Goal: Task Accomplishment & Management: Manage account settings

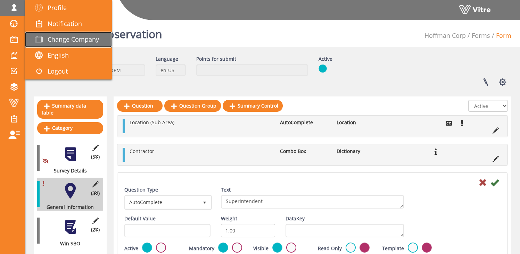
click at [57, 36] on span "Change Company" at bounding box center [73, 39] width 51 height 8
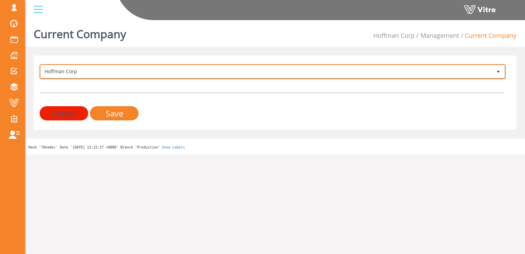
click at [85, 70] on span "Hoffman Corp" at bounding box center [266, 71] width 451 height 12
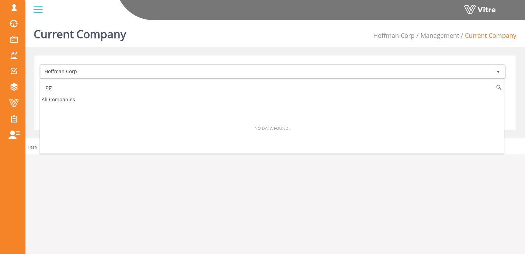
type input "ק"
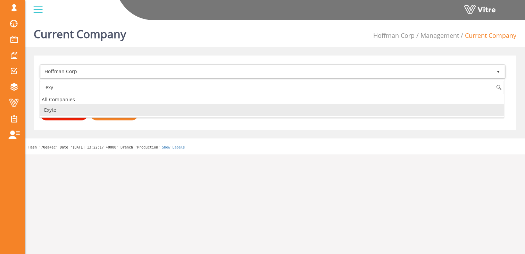
click at [67, 108] on li "Exyte" at bounding box center [272, 110] width 464 height 12
type input "exy"
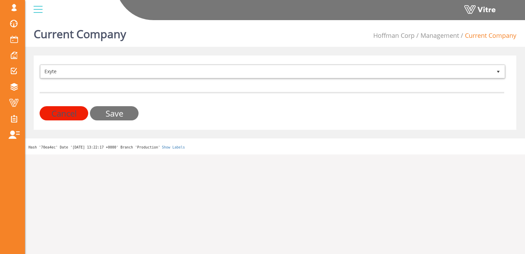
click at [115, 114] on input "Save" at bounding box center [114, 113] width 49 height 14
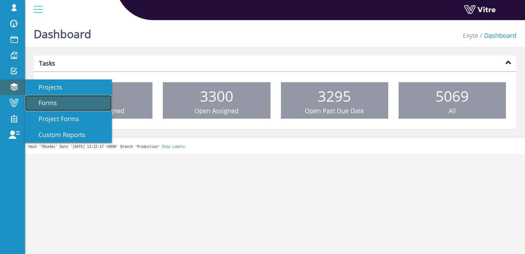
click at [59, 103] on link "Forms" at bounding box center [68, 103] width 87 height 16
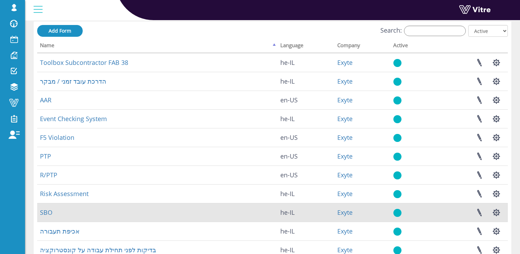
scroll to position [45, 0]
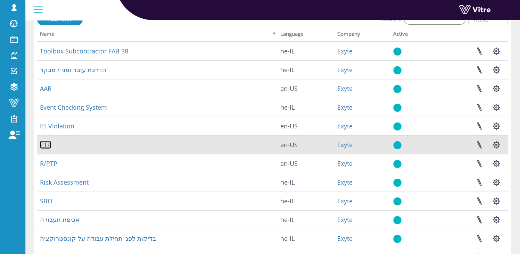
click at [43, 144] on link "PTP" at bounding box center [45, 145] width 11 height 8
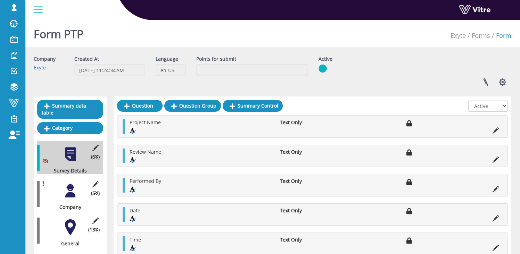
click at [72, 193] on div "(5 ) Company" at bounding box center [70, 194] width 66 height 33
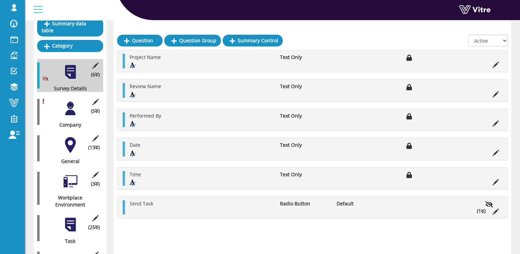
scroll to position [85, 0]
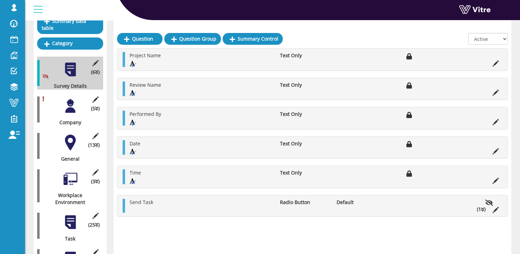
click at [71, 98] on div at bounding box center [70, 106] width 16 height 16
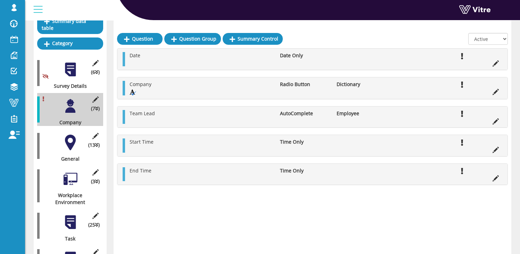
click at [67, 73] on div "(6 ) Survey Details" at bounding box center [70, 73] width 66 height 33
click at [69, 62] on div at bounding box center [70, 70] width 16 height 16
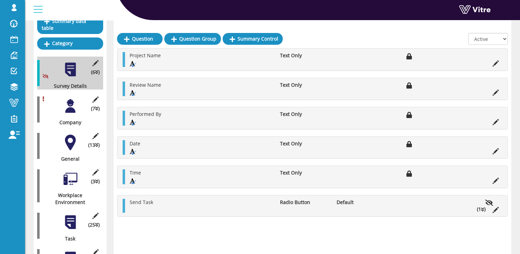
click at [69, 101] on div at bounding box center [70, 106] width 16 height 16
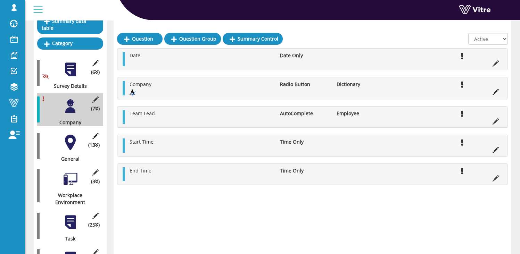
click at [62, 136] on div at bounding box center [70, 143] width 16 height 16
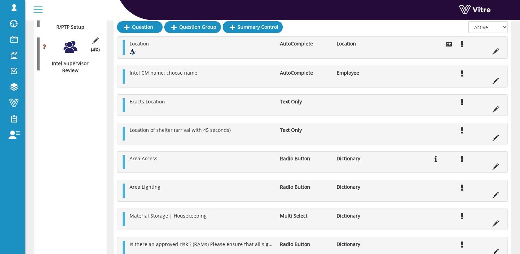
scroll to position [1580, 0]
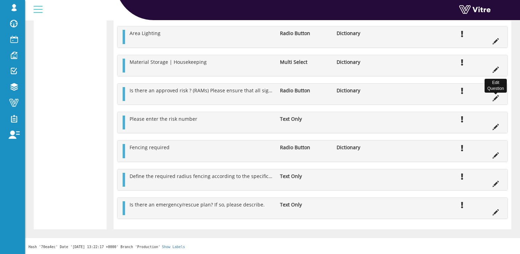
click at [494, 98] on icon at bounding box center [495, 98] width 6 height 6
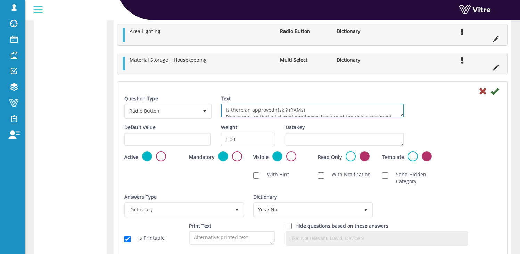
click at [275, 111] on textarea "Is there an approved risk ? (RAMs) Please ensure that all signed employees have…" at bounding box center [312, 111] width 183 height 14
drag, startPoint x: 259, startPoint y: 110, endPoint x: 287, endPoint y: 113, distance: 28.2
click at [287, 113] on textarea "Is there an approved risk ? (RAMs) Please ensure that all signed employees have…" at bounding box center [312, 111] width 183 height 14
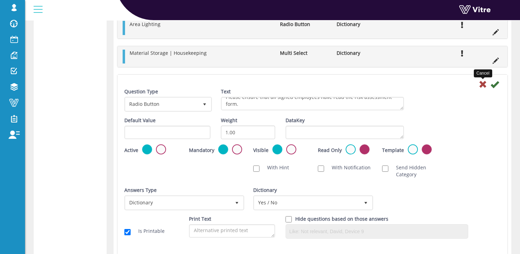
click at [483, 85] on icon at bounding box center [482, 84] width 8 height 8
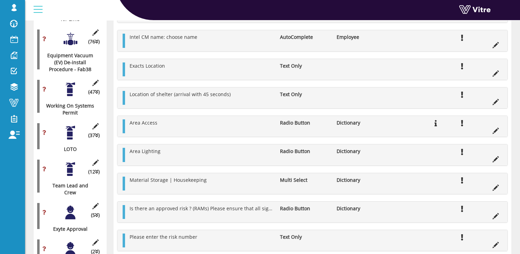
scroll to position [1104, 0]
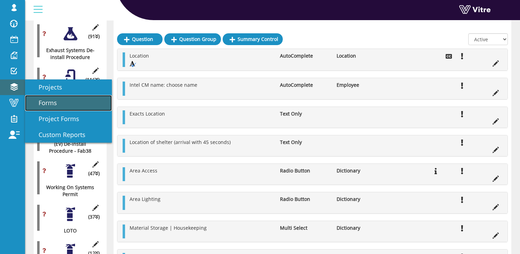
click at [53, 103] on span "Forms" at bounding box center [43, 103] width 27 height 8
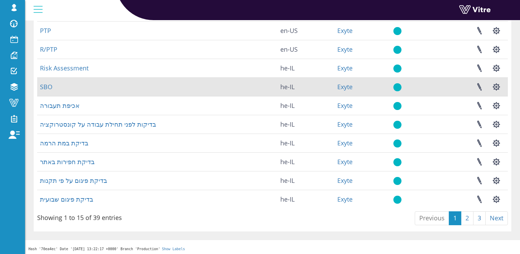
scroll to position [161, 0]
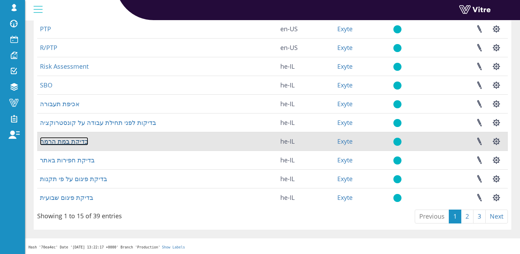
click at [64, 142] on link "בדיקת במת הרמה" at bounding box center [64, 141] width 48 height 8
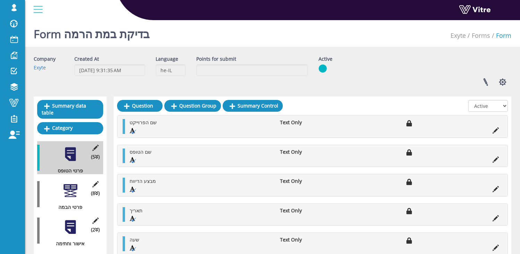
click at [66, 186] on div at bounding box center [70, 191] width 16 height 16
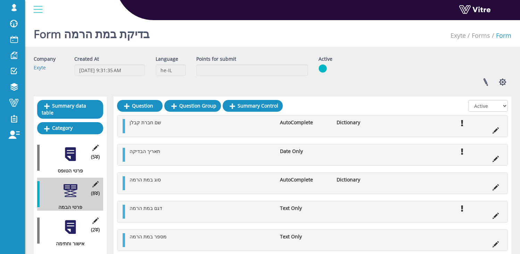
click at [71, 223] on div at bounding box center [70, 227] width 16 height 16
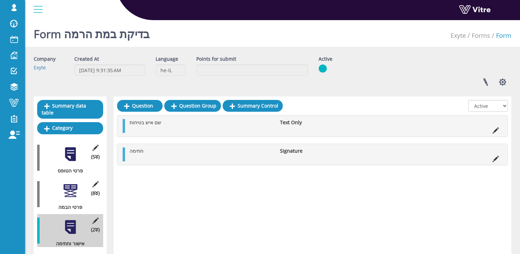
click at [67, 183] on div at bounding box center [70, 191] width 16 height 16
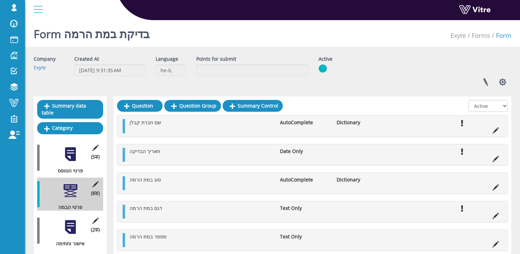
click at [73, 223] on div at bounding box center [70, 227] width 16 height 16
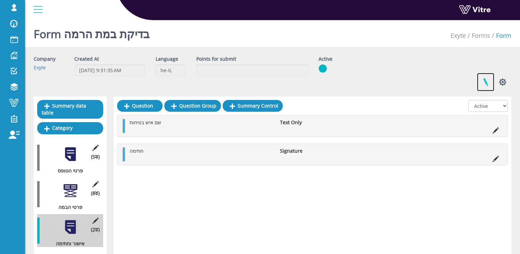
click at [482, 79] on link at bounding box center [485, 82] width 17 height 18
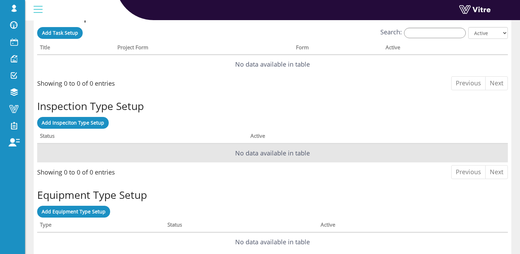
scroll to position [494, 0]
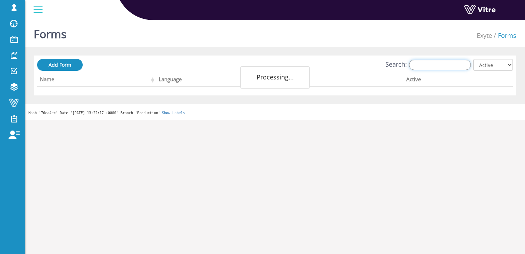
click at [423, 68] on input "Search:" at bounding box center [440, 65] width 62 height 10
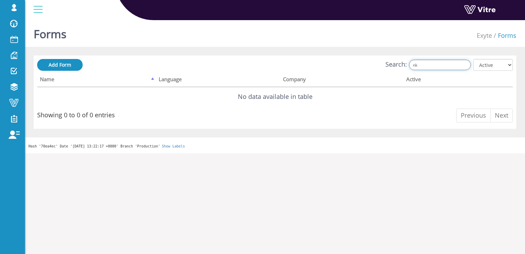
type input "n"
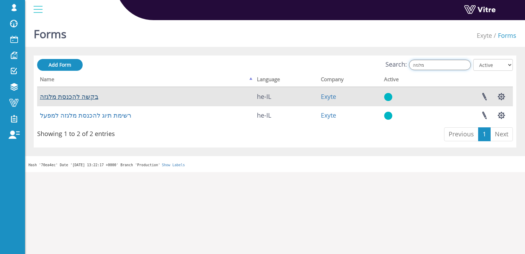
type input "מלגזה"
click at [77, 97] on link "בקשה להכנסת מלגזה" at bounding box center [69, 96] width 58 height 8
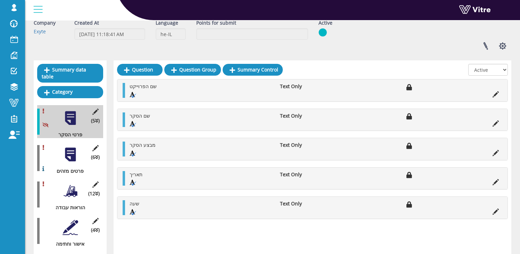
scroll to position [37, 0]
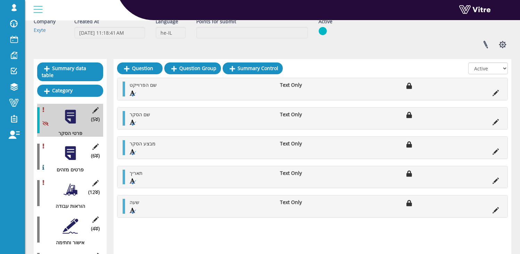
click at [69, 145] on div at bounding box center [70, 153] width 16 height 16
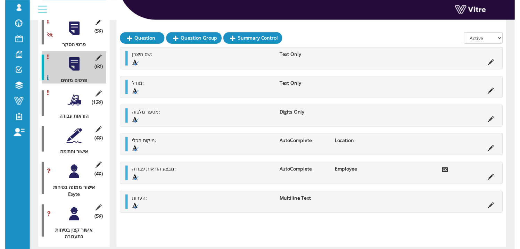
scroll to position [127, 0]
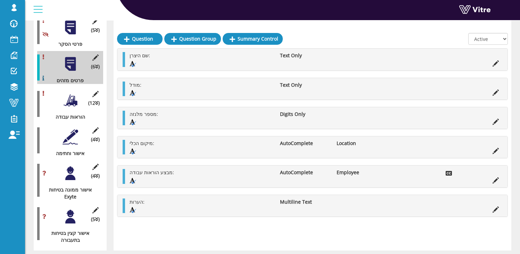
click at [68, 96] on div at bounding box center [70, 101] width 16 height 16
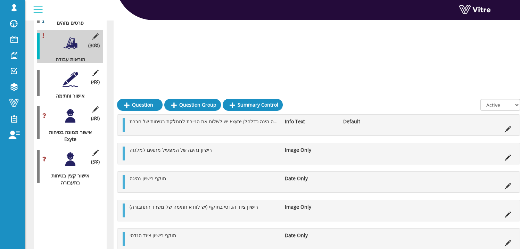
scroll to position [152, 0]
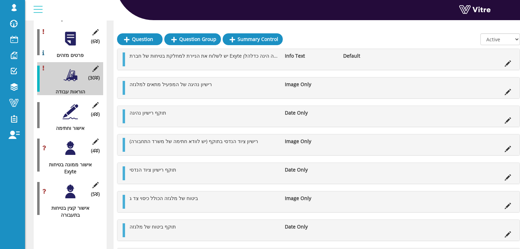
click at [67, 106] on div at bounding box center [70, 112] width 16 height 16
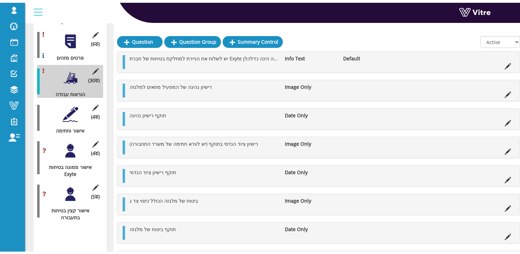
scroll to position [141, 0]
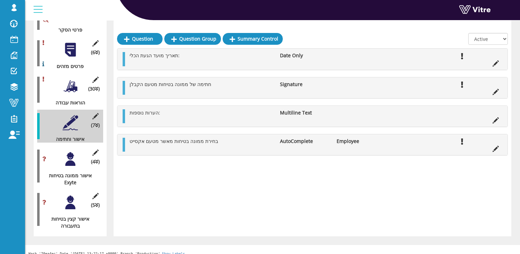
click at [65, 153] on div at bounding box center [70, 159] width 16 height 16
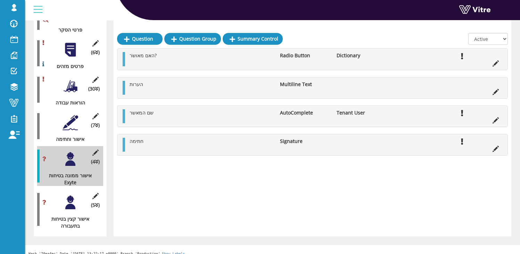
click at [74, 195] on div at bounding box center [70, 203] width 16 height 16
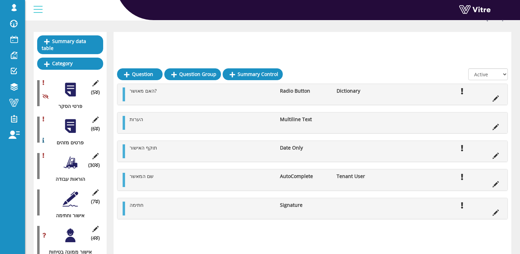
scroll to position [0, 0]
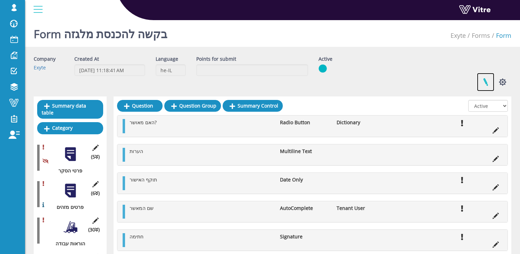
click at [487, 81] on link at bounding box center [485, 82] width 17 height 18
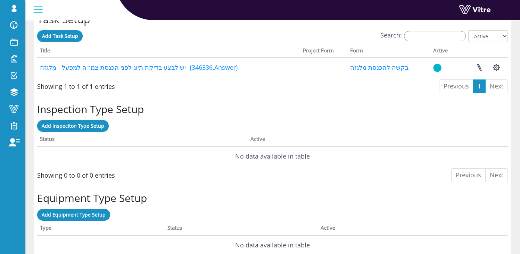
scroll to position [487, 0]
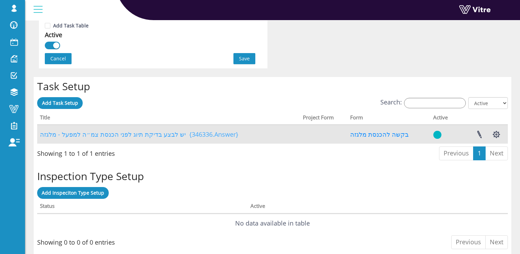
click at [156, 134] on link "יש לבצע בדיקת תיוג לפני הכנסת צמ״ה למפעל - מלגזה {346336.Answer}" at bounding box center [139, 134] width 198 height 8
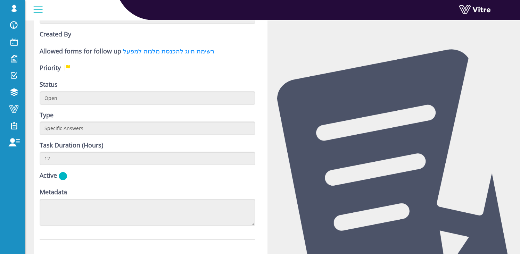
scroll to position [164, 0]
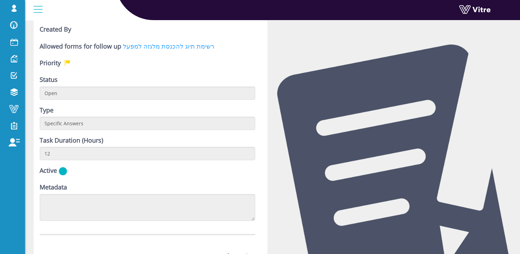
click at [153, 47] on link "רשימת תיוג להכנסת מלגזה למפעל" at bounding box center [168, 46] width 91 height 8
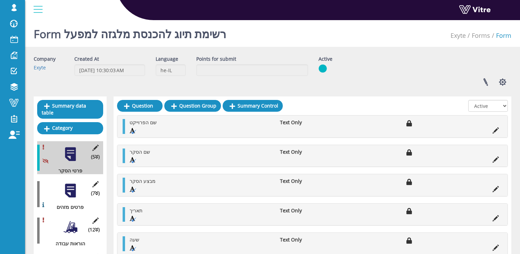
click at [67, 183] on div at bounding box center [70, 191] width 16 height 16
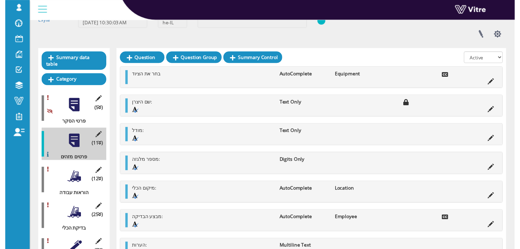
scroll to position [48, 0]
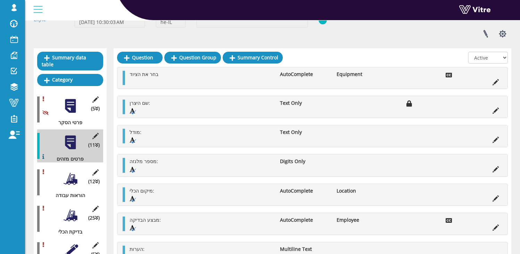
click at [72, 178] on div at bounding box center [70, 179] width 16 height 16
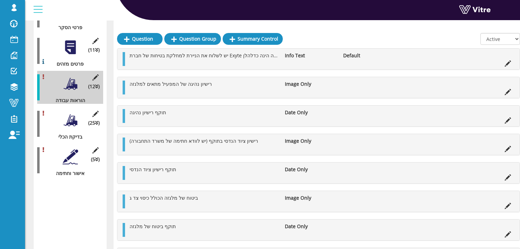
click at [71, 118] on div at bounding box center [70, 120] width 16 height 16
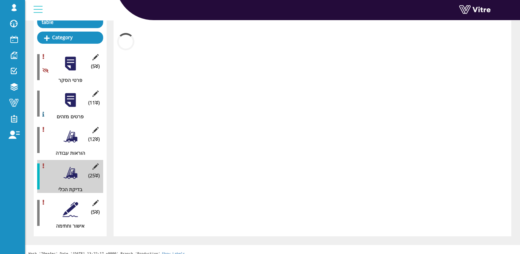
scroll to position [143, 0]
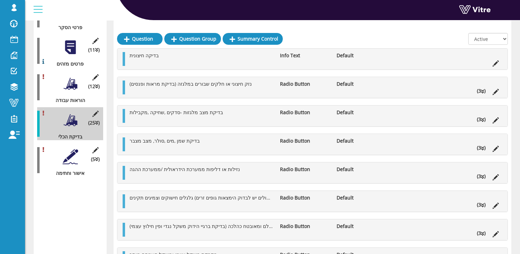
click at [67, 150] on div at bounding box center [70, 157] width 16 height 16
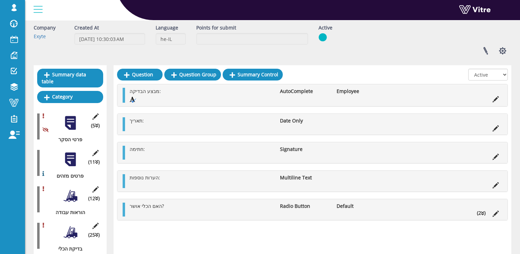
scroll to position [0, 0]
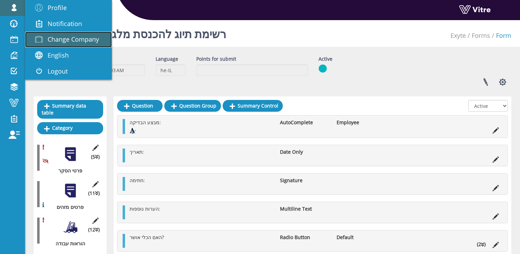
click at [81, 43] on span "Change Company" at bounding box center [73, 39] width 51 height 8
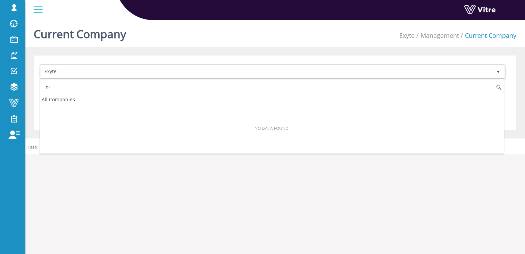
type input "י"
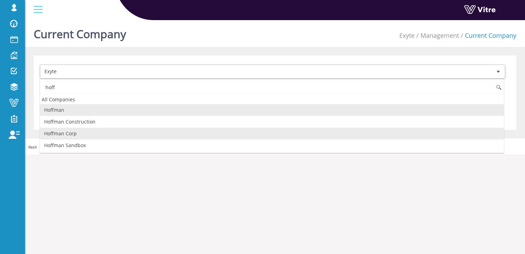
click at [86, 132] on li "Hoffman Corp" at bounding box center [272, 134] width 464 height 12
type input "hoff"
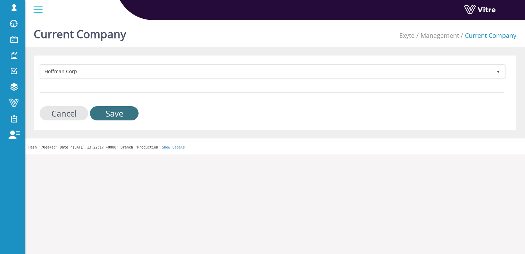
click at [119, 110] on input "Save" at bounding box center [114, 113] width 49 height 14
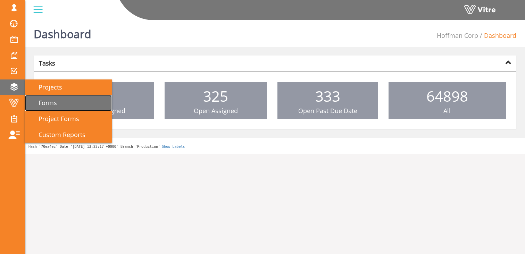
click at [44, 103] on span "Forms" at bounding box center [43, 103] width 27 height 8
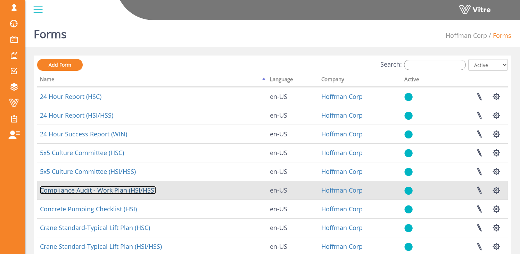
click at [107, 188] on link "Compliance Audit - Work Plan (HSI/HSS)" at bounding box center [98, 190] width 116 height 8
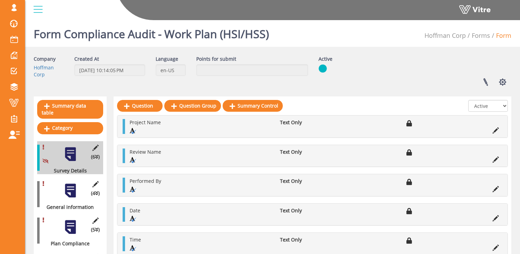
click at [70, 191] on div at bounding box center [70, 191] width 16 height 16
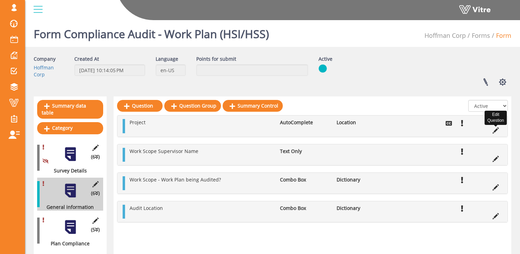
click at [495, 129] on icon at bounding box center [495, 130] width 6 height 6
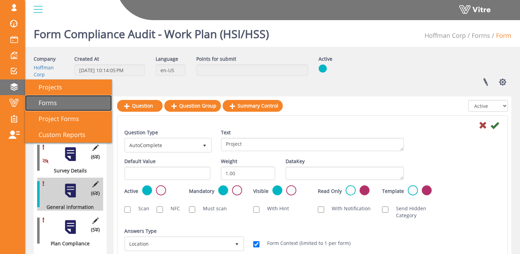
click at [49, 100] on span "Forms" at bounding box center [43, 103] width 27 height 8
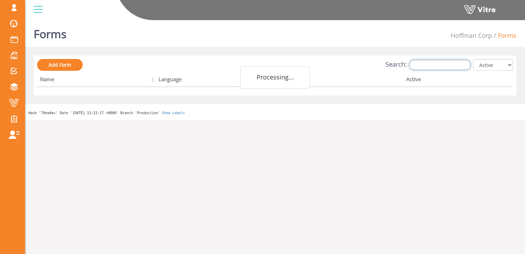
click at [428, 61] on input "Search:" at bounding box center [440, 65] width 62 height 10
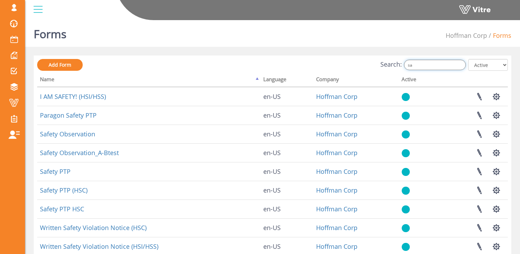
type input "s"
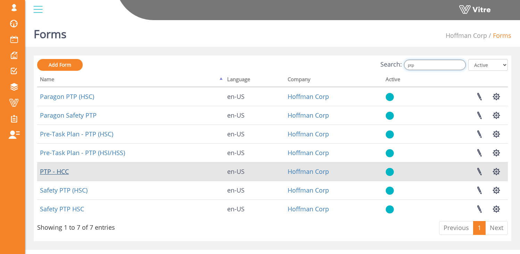
type input "ptp"
click at [59, 171] on link "PTP - HCC" at bounding box center [54, 171] width 29 height 8
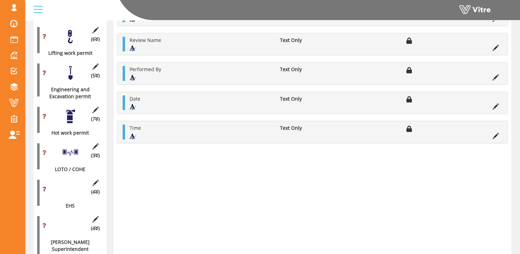
scroll to position [606, 0]
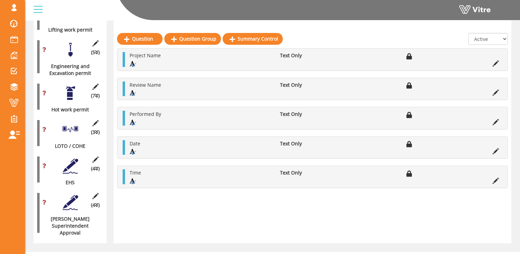
click at [71, 158] on div at bounding box center [70, 166] width 16 height 16
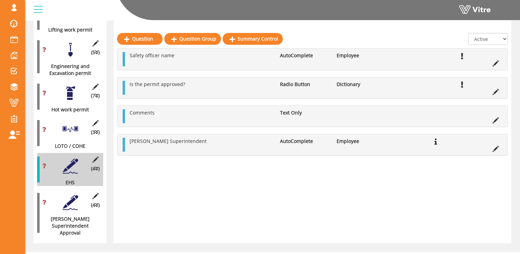
click at [67, 195] on div at bounding box center [70, 203] width 16 height 16
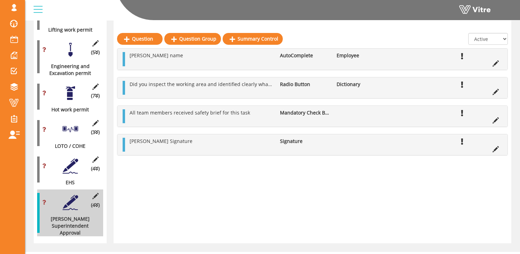
click at [71, 158] on div at bounding box center [70, 166] width 16 height 16
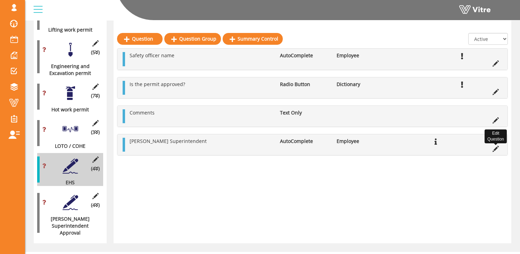
click at [494, 149] on icon at bounding box center [495, 149] width 6 height 6
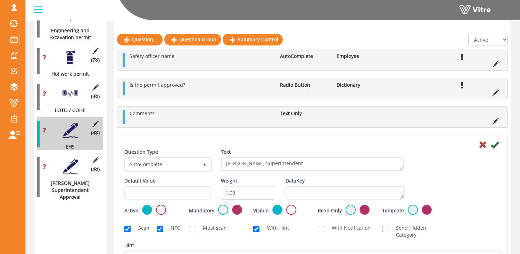
scroll to position [642, 0]
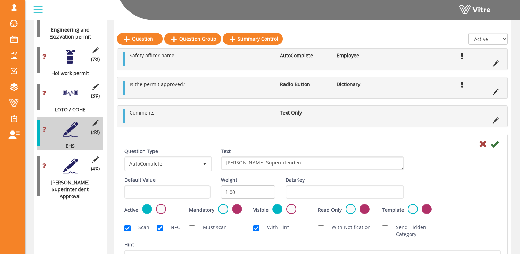
click at [67, 158] on div at bounding box center [70, 166] width 16 height 16
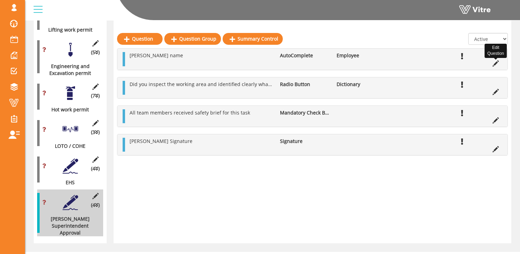
click at [495, 62] on icon at bounding box center [495, 63] width 6 height 6
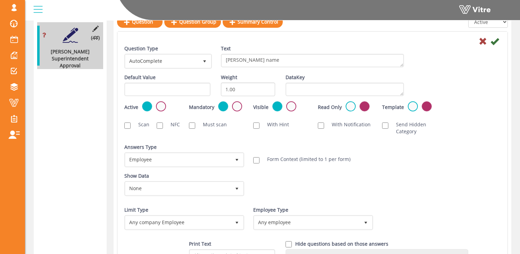
scroll to position [773, 0]
click at [203, 218] on span "Any company Employee" at bounding box center [177, 223] width 105 height 12
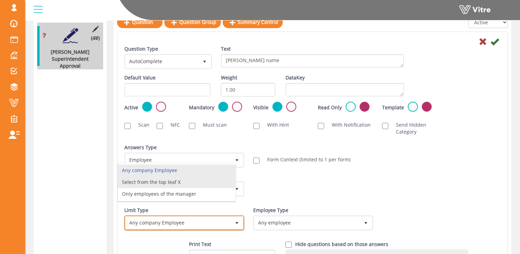
click at [193, 182] on li "Select from the top leaf X" at bounding box center [177, 182] width 118 height 12
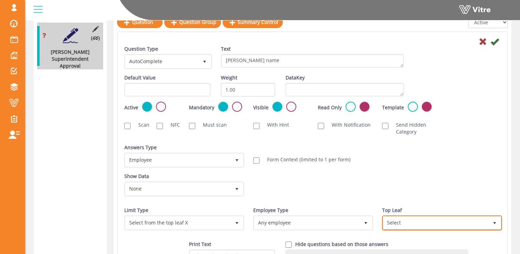
click at [401, 221] on span "Select" at bounding box center [435, 223] width 105 height 12
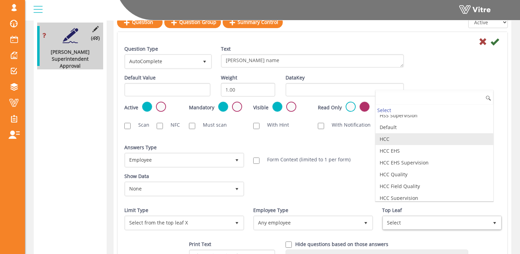
scroll to position [121, 0]
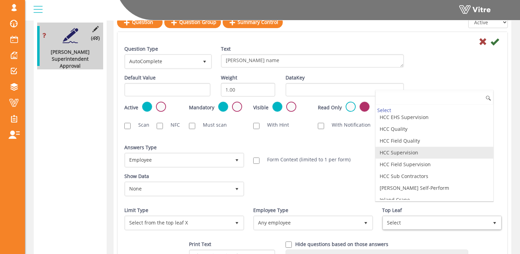
click at [389, 153] on li "HCC Supervision" at bounding box center [434, 153] width 118 height 12
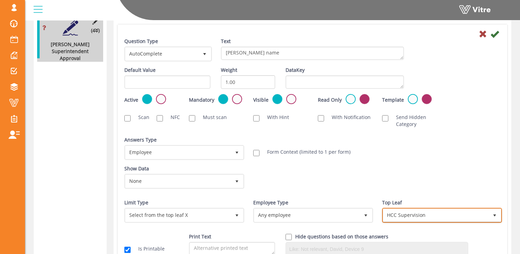
scroll to position [782, 0]
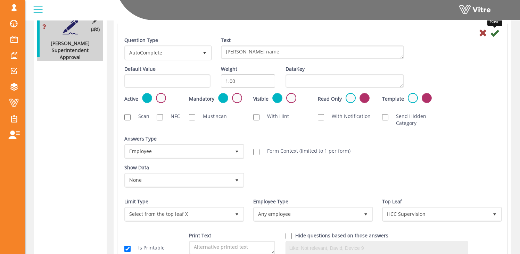
click at [494, 32] on icon at bounding box center [494, 33] width 8 height 8
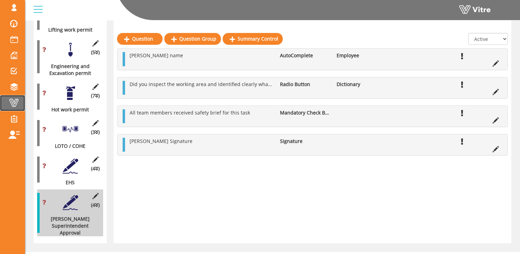
click at [16, 104] on span at bounding box center [13, 103] width 17 height 8
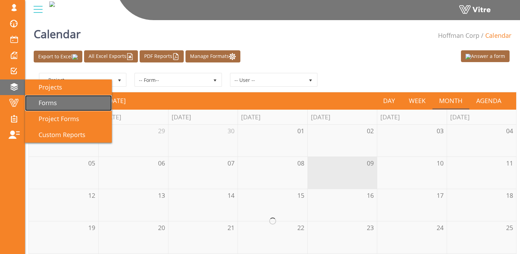
click at [58, 99] on link "Forms" at bounding box center [68, 103] width 87 height 16
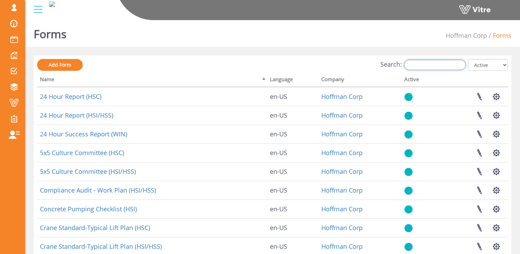
click at [426, 62] on input "Search:" at bounding box center [435, 65] width 62 height 10
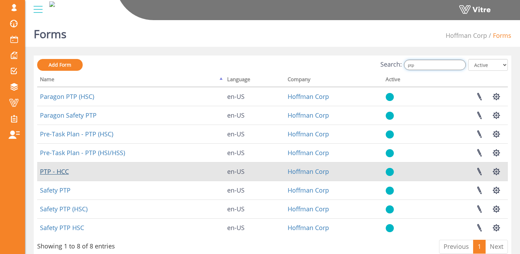
type input "ptp"
click at [56, 171] on link "PTP - HCC" at bounding box center [54, 171] width 29 height 8
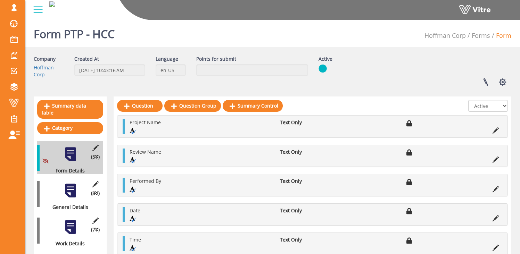
click at [71, 183] on div at bounding box center [70, 191] width 16 height 16
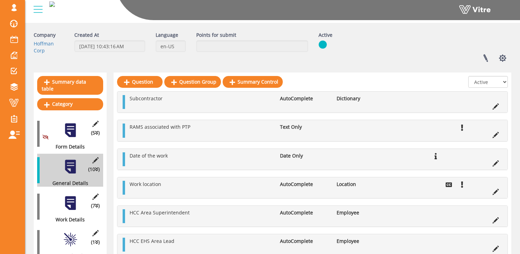
scroll to position [29, 0]
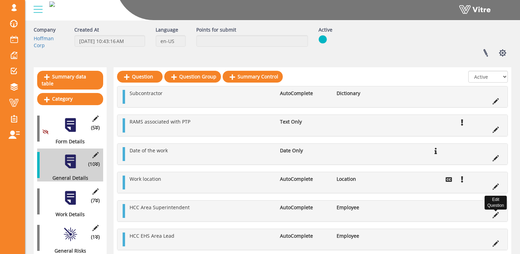
click at [496, 216] on icon at bounding box center [495, 215] width 6 height 6
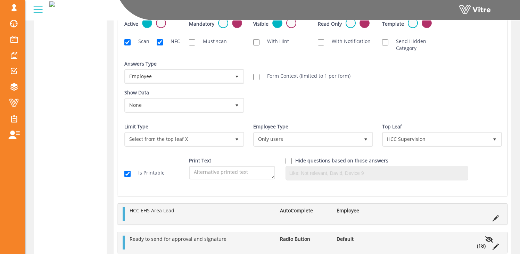
scroll to position [952, 0]
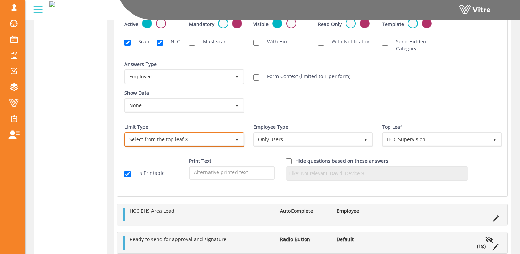
click at [199, 140] on span "Select from the top leaf X" at bounding box center [177, 139] width 105 height 12
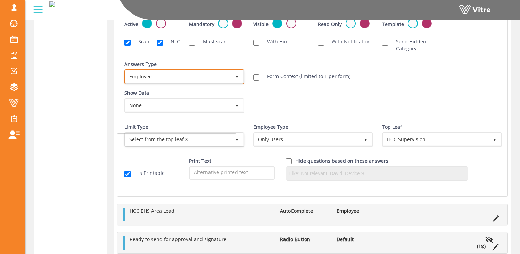
click at [166, 77] on span "Employee" at bounding box center [177, 76] width 105 height 12
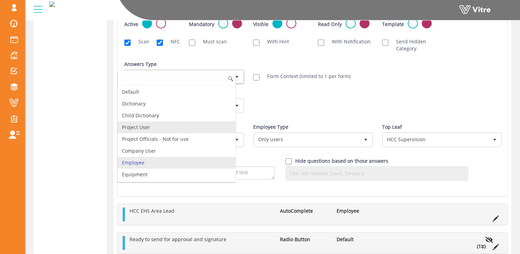
click at [161, 129] on li "Project User" at bounding box center [177, 127] width 118 height 12
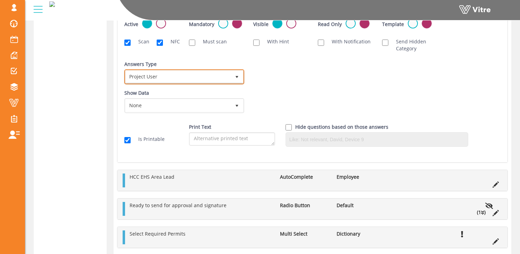
click at [185, 76] on span "Project User" at bounding box center [177, 76] width 105 height 12
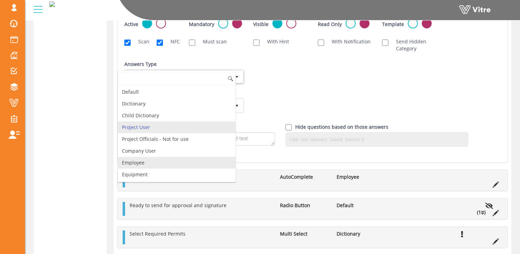
click at [166, 160] on li "Employee" at bounding box center [177, 163] width 118 height 12
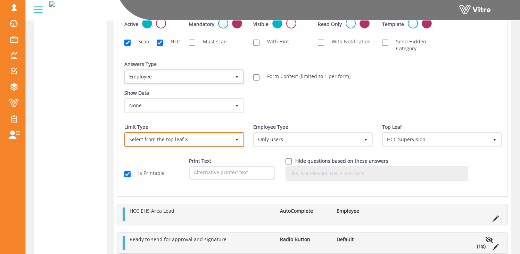
click at [160, 141] on span "Select from the top leaf X" at bounding box center [177, 139] width 105 height 12
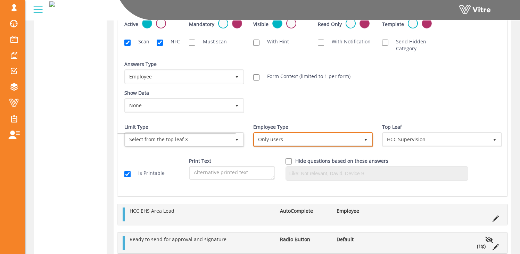
click at [287, 139] on span "Only users" at bounding box center [306, 139] width 105 height 12
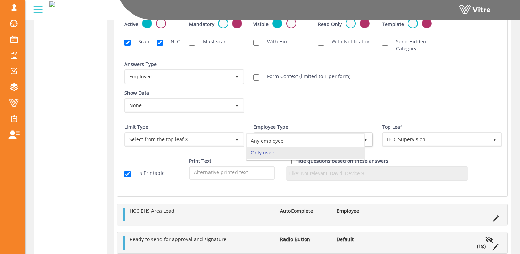
click at [311, 95] on div "Show Data None 0 Certificates Fall Protection Forklift (Warehouse) Forklift (Te…" at bounding box center [312, 104] width 386 height 29
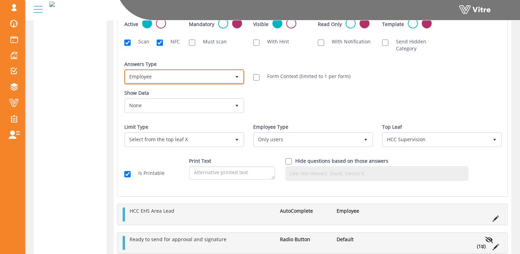
click at [180, 76] on span "Employee" at bounding box center [177, 76] width 105 height 12
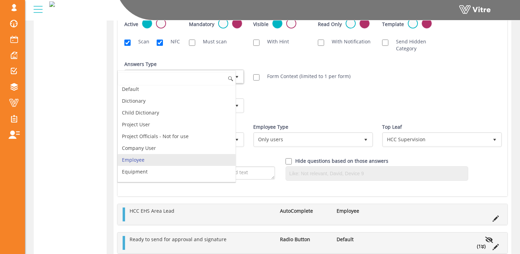
scroll to position [0, 0]
click at [271, 91] on div "Show Data None 0 Certificates Fall Protection Forklift (Warehouse) Forklift (Te…" at bounding box center [312, 104] width 386 height 29
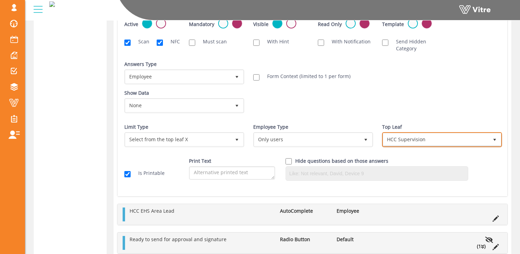
click at [413, 141] on span "HCC Supervision" at bounding box center [435, 139] width 105 height 12
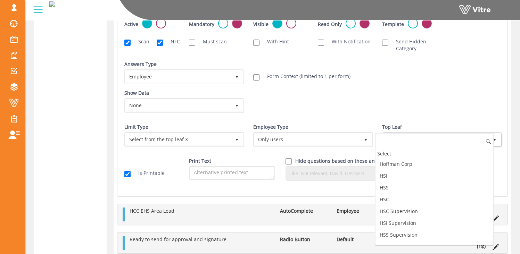
scroll to position [80, 0]
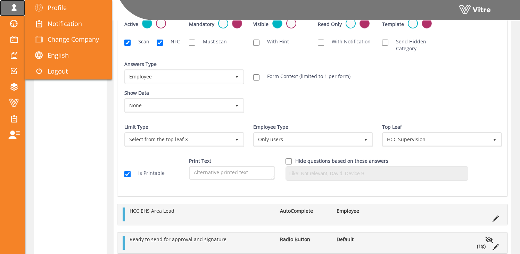
click at [18, 7] on span at bounding box center [13, 7] width 17 height 8
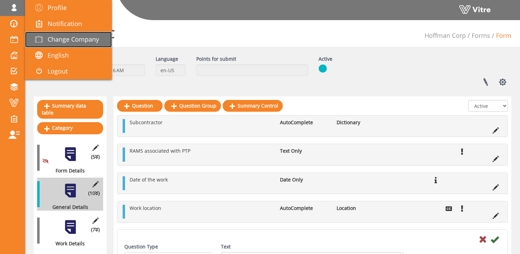
click at [67, 41] on span "Change Company" at bounding box center [73, 39] width 51 height 8
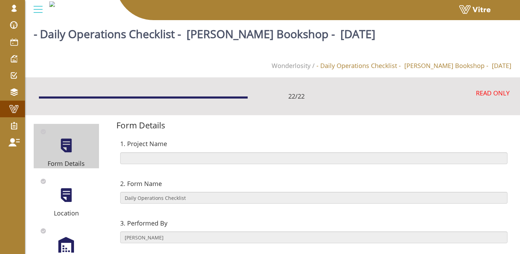
click at [14, 107] on span at bounding box center [13, 109] width 17 height 8
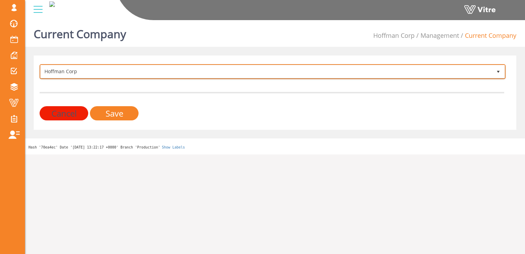
click at [122, 70] on span "Hoffman Corp" at bounding box center [266, 71] width 451 height 12
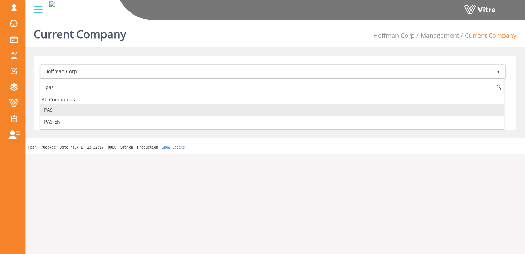
click at [92, 109] on li "PAS" at bounding box center [272, 110] width 464 height 12
type input "pas"
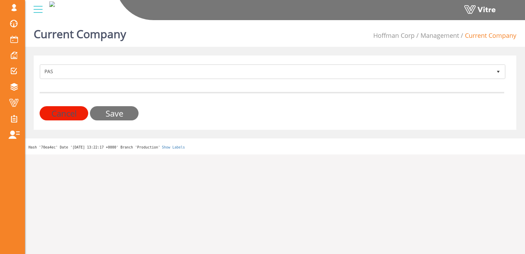
click at [115, 114] on input "Save" at bounding box center [114, 113] width 49 height 14
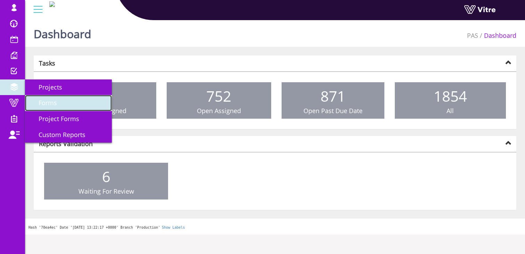
click at [45, 99] on link "Forms" at bounding box center [68, 103] width 87 height 16
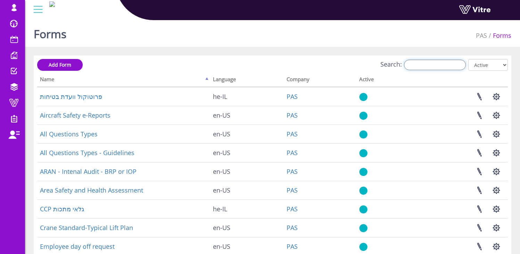
click at [440, 63] on input "Search:" at bounding box center [435, 65] width 62 height 10
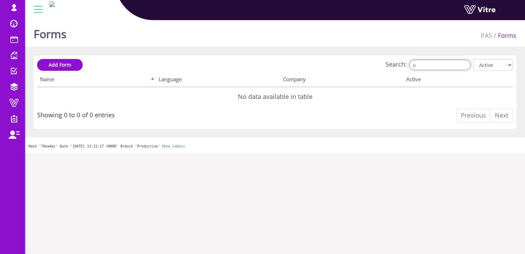
type input "j"
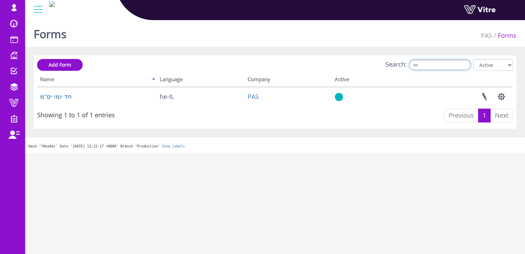
type input "ח"
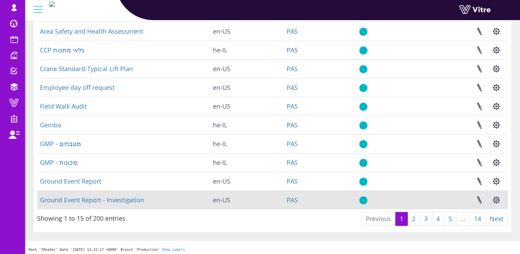
scroll to position [159, 0]
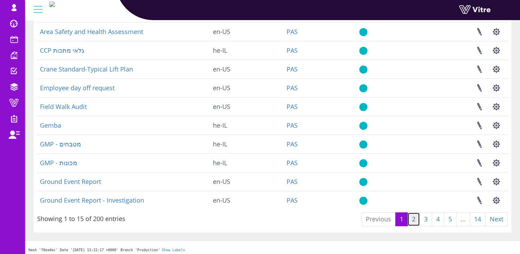
click at [412, 220] on link "2" at bounding box center [413, 219] width 12 height 14
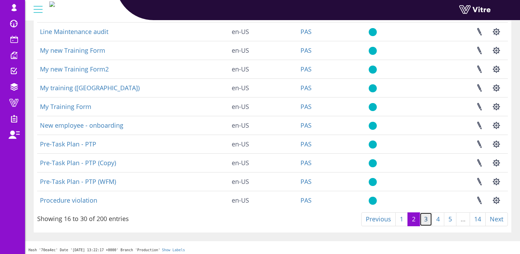
click at [424, 221] on link "3" at bounding box center [425, 219] width 12 height 14
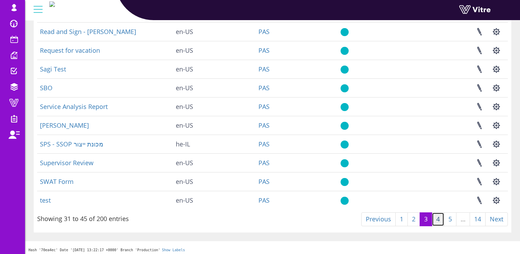
click at [437, 219] on link "4" at bounding box center [437, 219] width 12 height 14
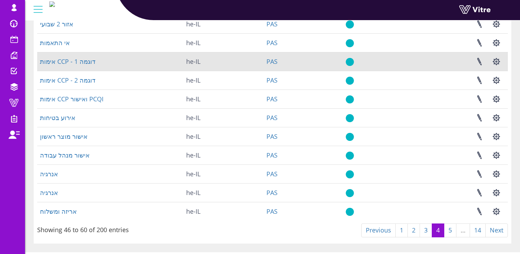
scroll to position [161, 0]
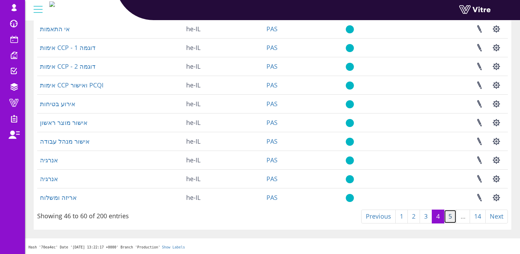
click at [448, 217] on link "5" at bounding box center [450, 217] width 12 height 14
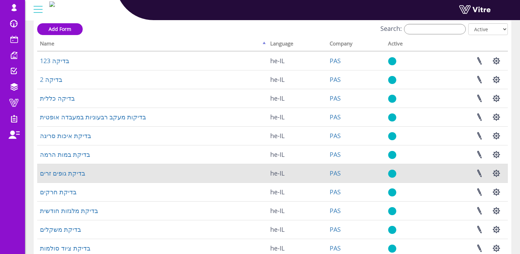
scroll to position [34, 0]
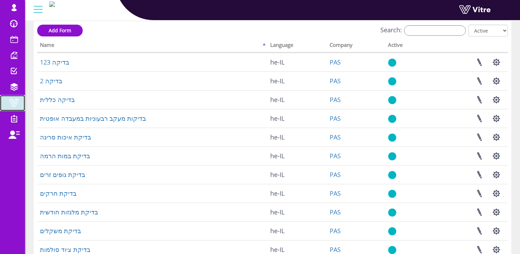
click at [10, 104] on span at bounding box center [13, 103] width 17 height 8
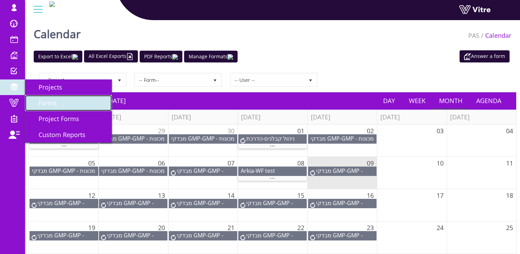
click at [44, 106] on span "Forms" at bounding box center [43, 103] width 27 height 8
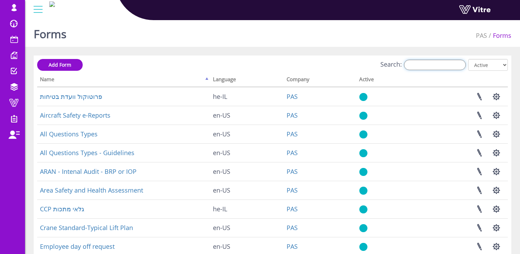
click at [441, 64] on input "Search:" at bounding box center [435, 65] width 62 height 10
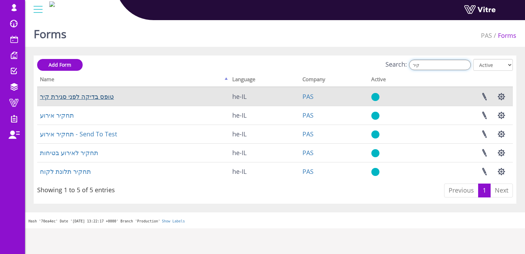
type input "קיר"
click at [94, 97] on link "טופס בדיקה לפני סגירת קיר" at bounding box center [77, 96] width 74 height 8
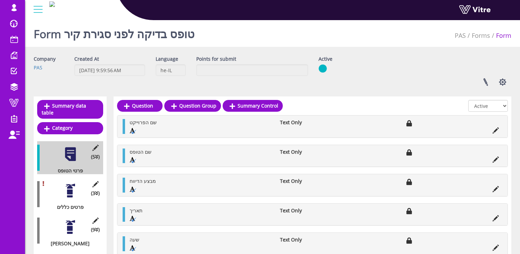
click at [71, 190] on div at bounding box center [70, 191] width 16 height 16
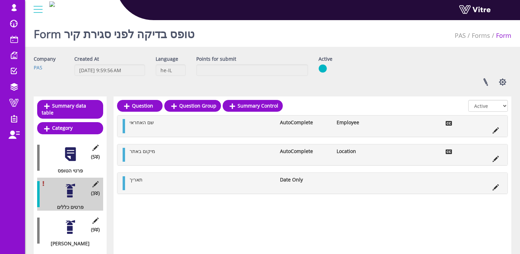
click at [69, 224] on div at bounding box center [70, 227] width 16 height 16
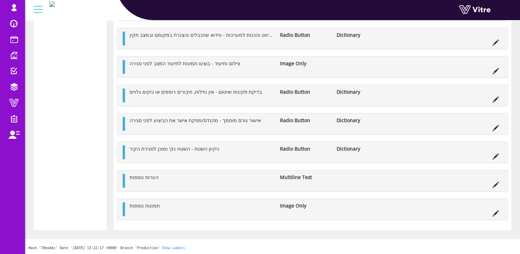
scroll to position [321, 0]
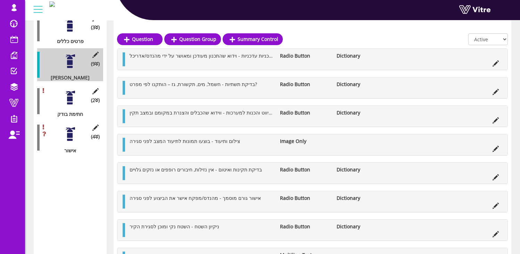
click at [70, 93] on div at bounding box center [70, 98] width 16 height 16
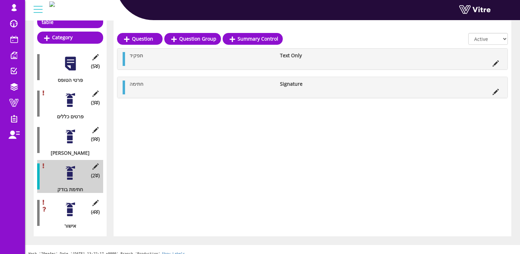
click at [68, 205] on div at bounding box center [70, 210] width 16 height 16
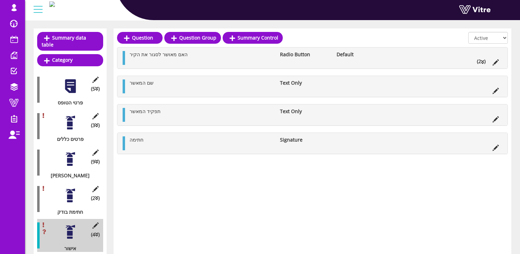
scroll to position [48, 0]
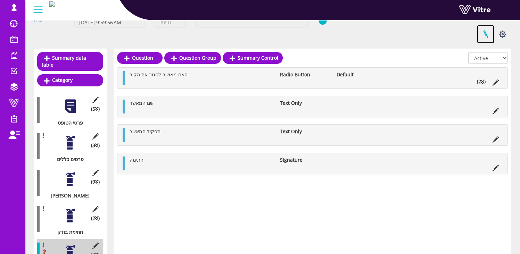
click at [486, 34] on link at bounding box center [485, 34] width 17 height 18
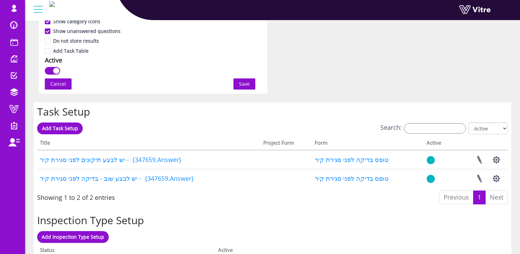
scroll to position [501, 0]
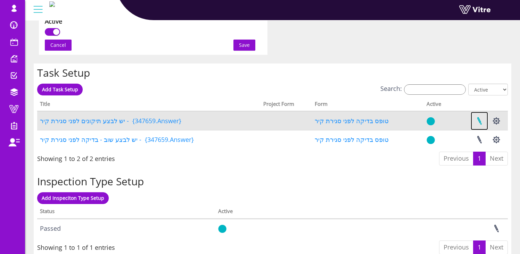
click at [478, 121] on link at bounding box center [478, 121] width 17 height 18
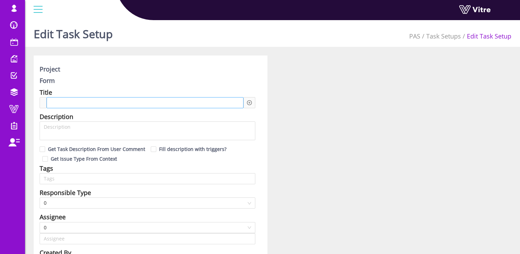
type input "Osher Faibish SU"
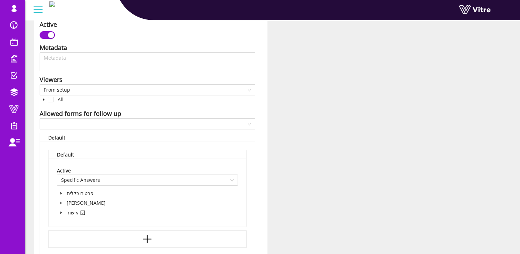
scroll to position [461, 0]
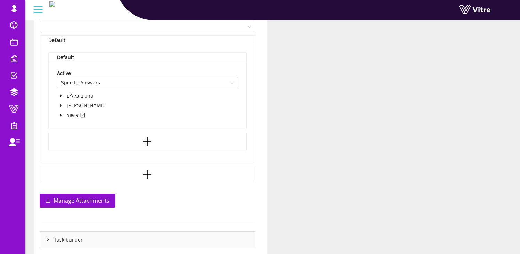
click at [60, 115] on icon "caret-down" at bounding box center [60, 114] width 3 height 3
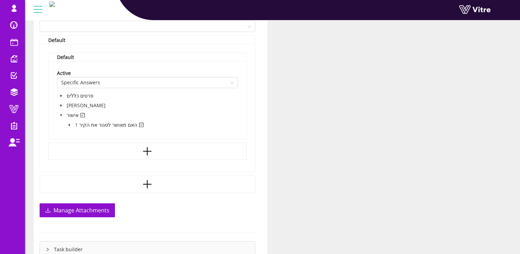
click at [70, 125] on icon "caret-down" at bounding box center [69, 125] width 1 height 2
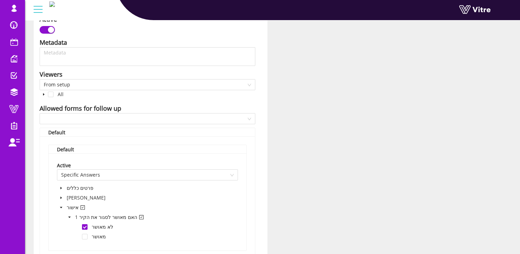
scroll to position [225, 0]
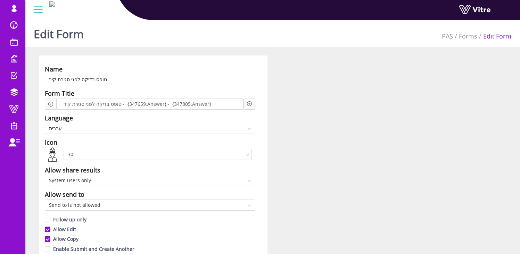
scroll to position [501, 0]
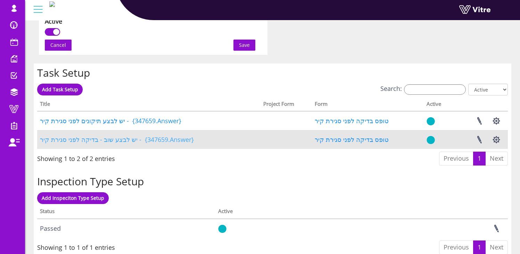
click at [116, 141] on link "יש לבצע שוב - בדיקה לפני סגירת קיר - {347659.Answer}" at bounding box center [117, 139] width 154 height 8
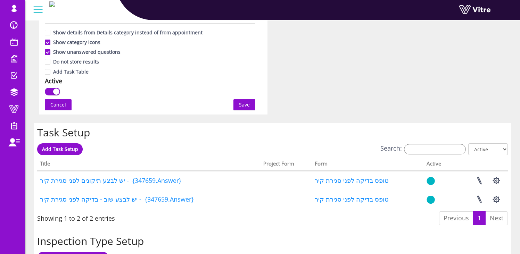
scroll to position [489, 0]
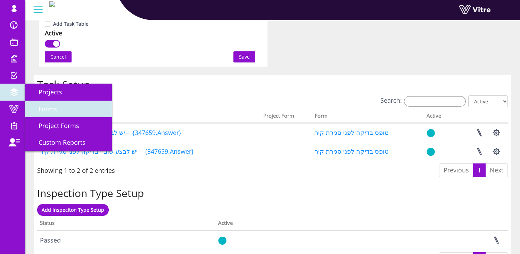
click at [70, 108] on link "Forms" at bounding box center [68, 109] width 87 height 17
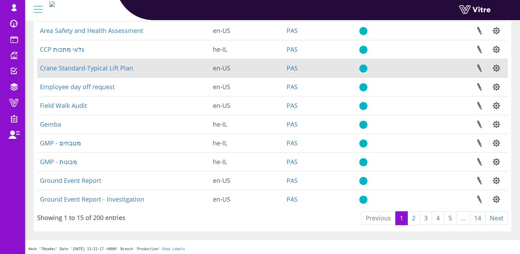
scroll to position [161, 0]
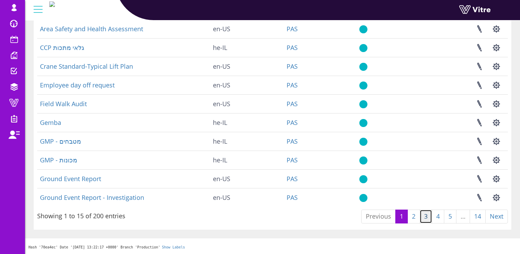
click at [430, 218] on link "3" at bounding box center [425, 217] width 12 height 14
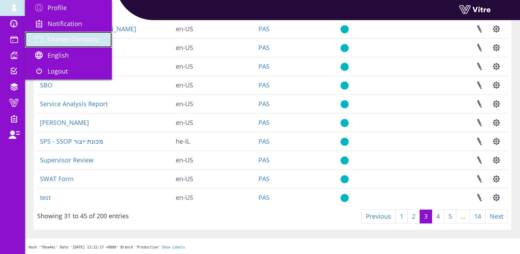
click at [55, 37] on span "Change Company" at bounding box center [73, 39] width 51 height 8
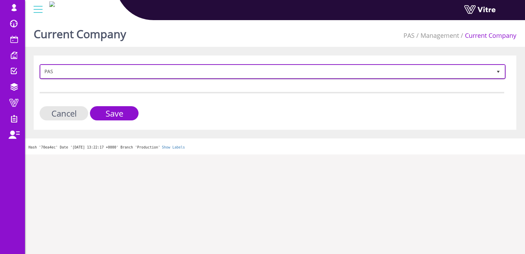
click at [110, 72] on span "PAS" at bounding box center [266, 71] width 451 height 12
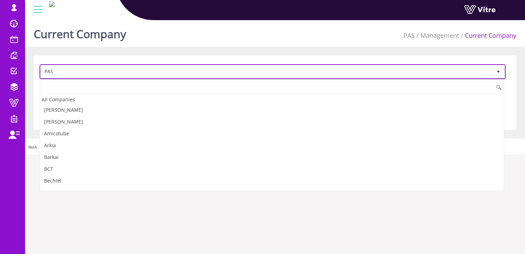
scroll to position [647, 0]
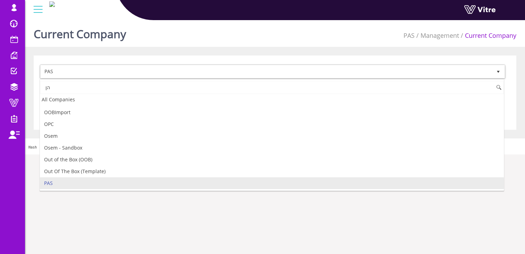
type input "ה"
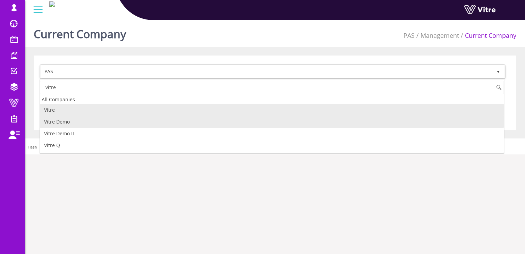
click at [93, 120] on li "Vitre Demo" at bounding box center [272, 122] width 464 height 12
type input "vitre"
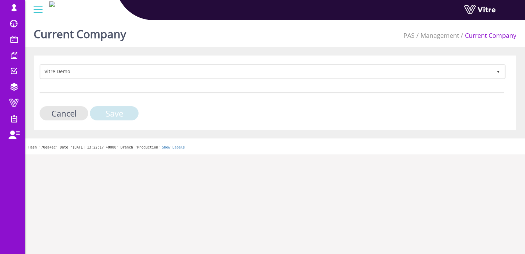
click at [117, 114] on input "Save" at bounding box center [114, 113] width 49 height 14
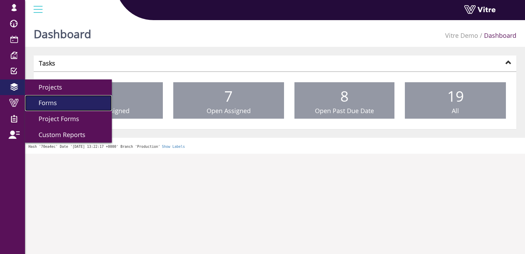
click at [53, 104] on span "Forms" at bounding box center [43, 103] width 27 height 8
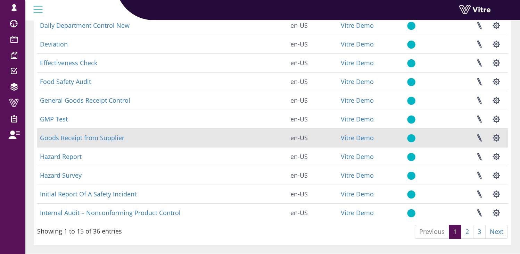
scroll to position [161, 0]
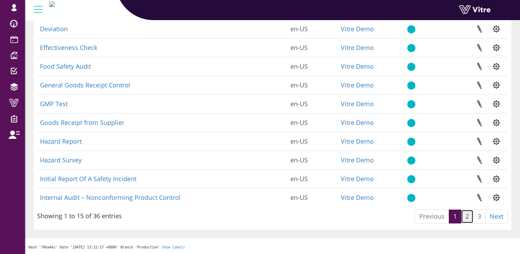
click at [464, 218] on link "2" at bounding box center [467, 217] width 12 height 14
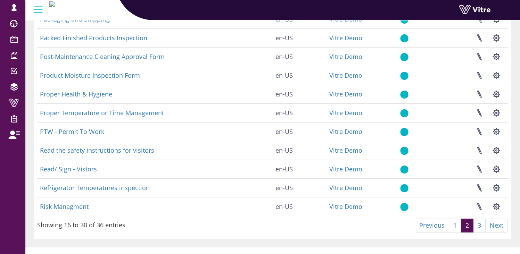
scroll to position [153, 0]
click at [476, 229] on link "3" at bounding box center [479, 225] width 12 height 14
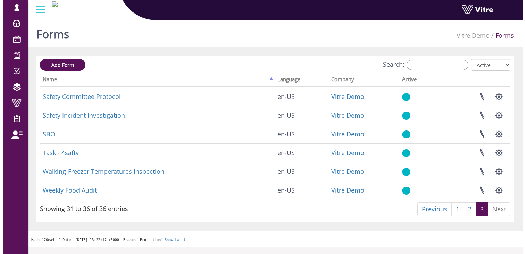
scroll to position [0, 0]
